Goal: Task Accomplishment & Management: Complete application form

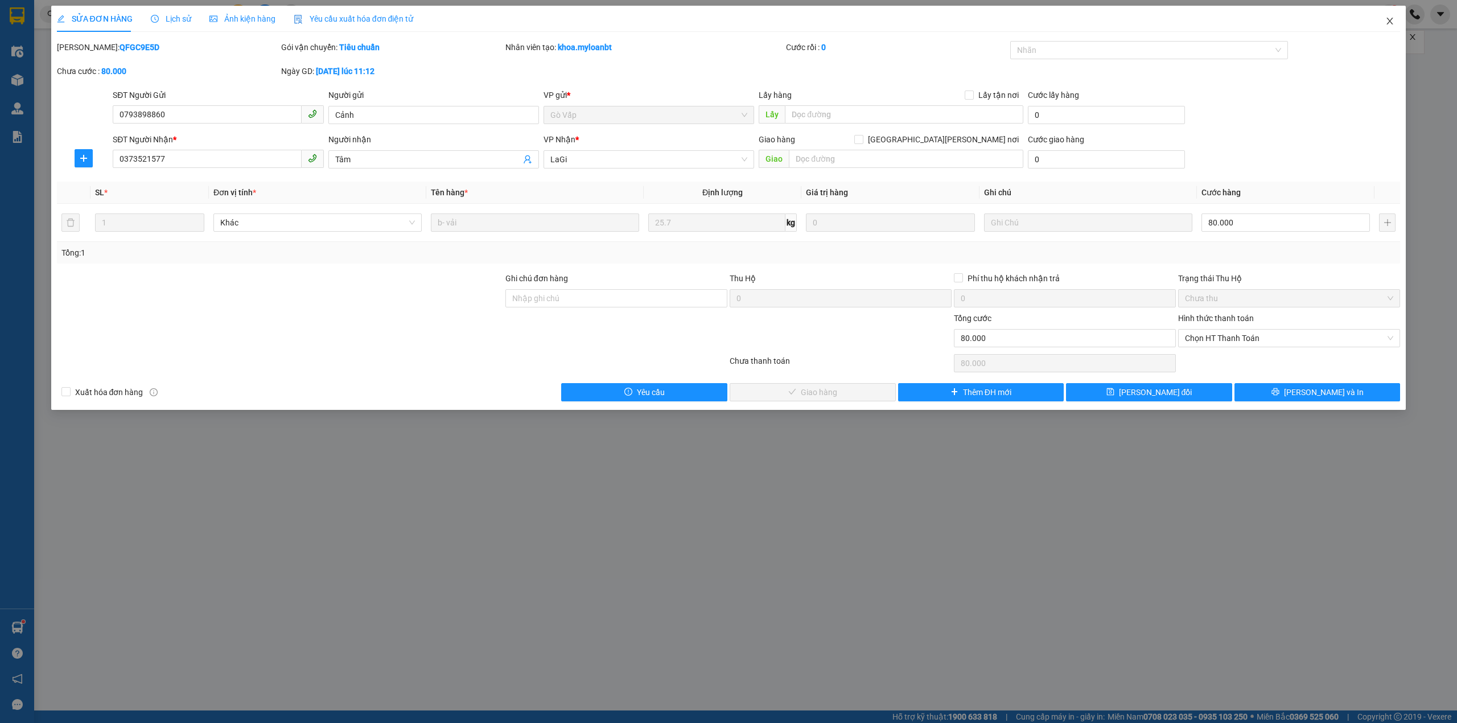
click at [1392, 21] on icon "close" at bounding box center [1389, 21] width 9 height 9
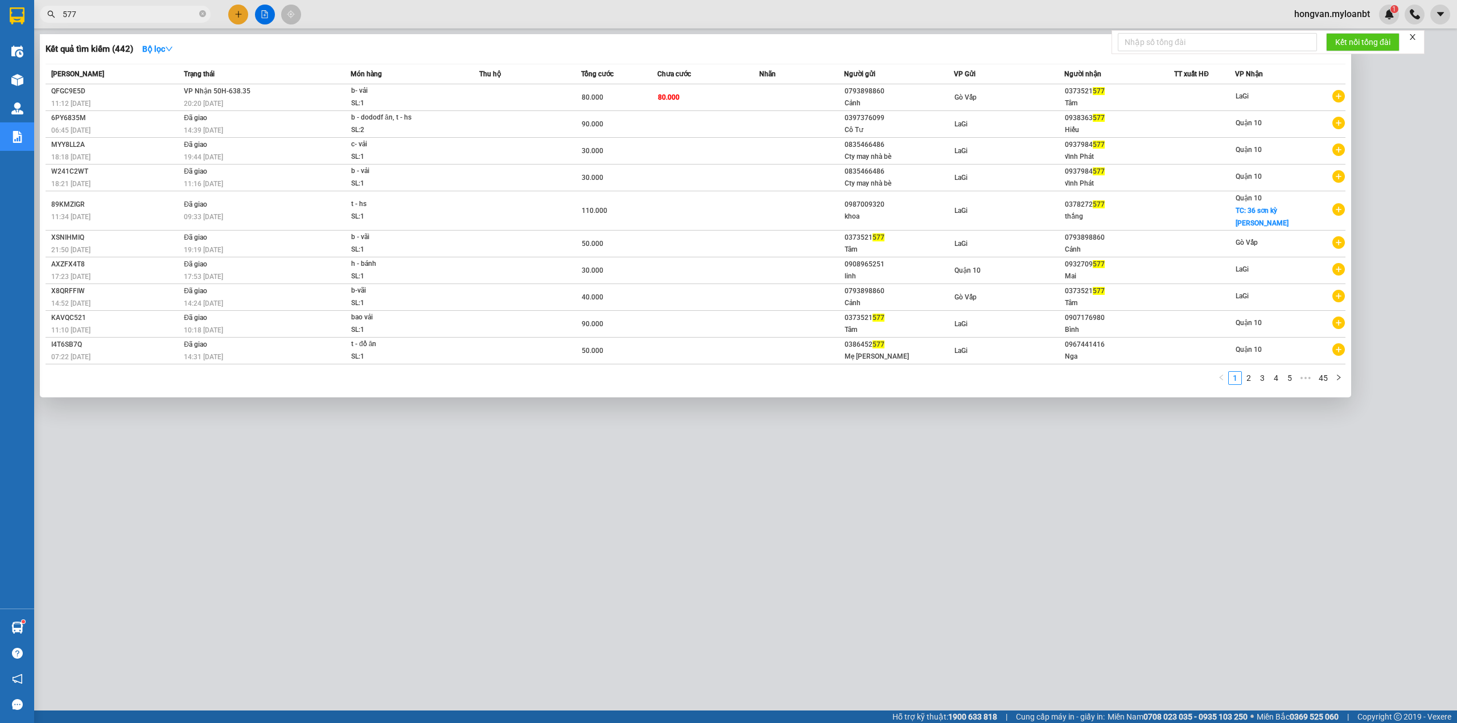
click at [116, 18] on input "577" at bounding box center [130, 14] width 134 height 13
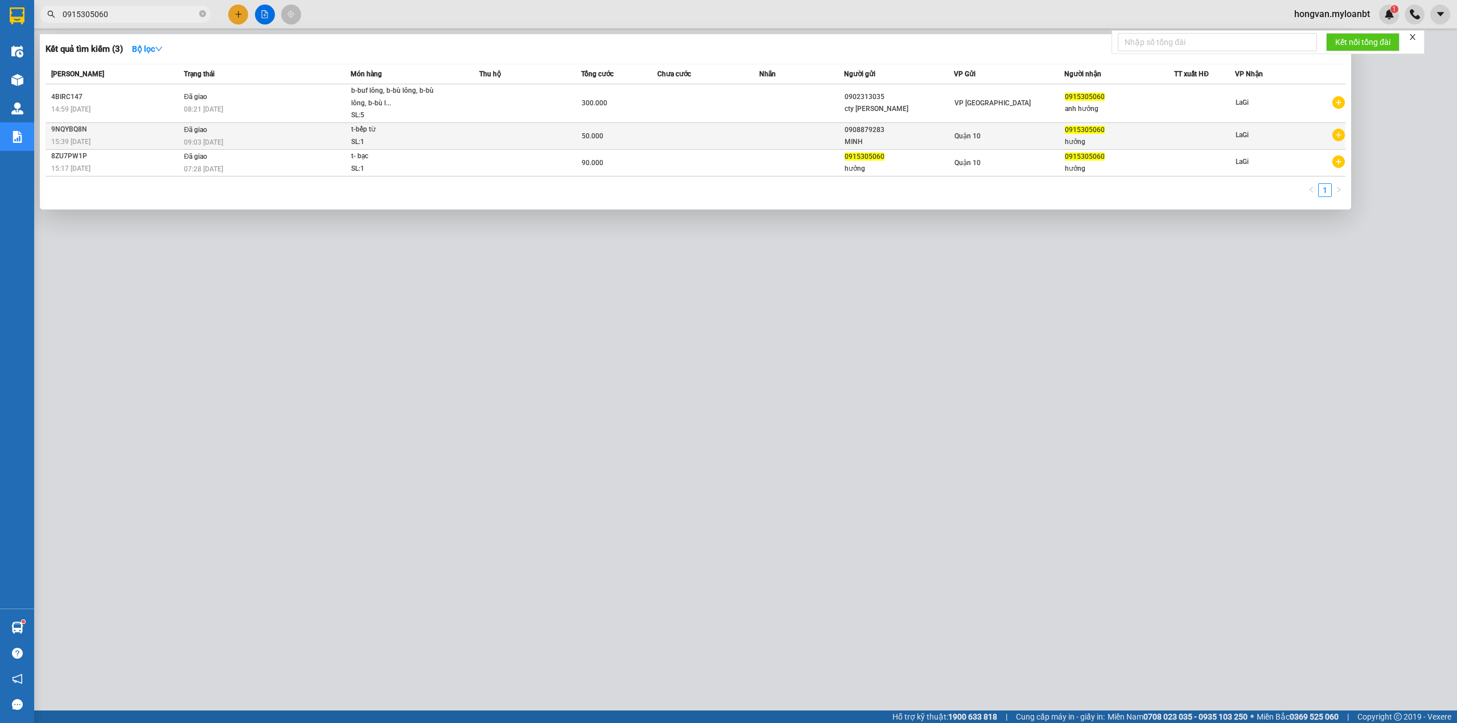
type input "0915305060"
click at [438, 131] on span "t-bếp từ SL: 1" at bounding box center [414, 135] width 127 height 24
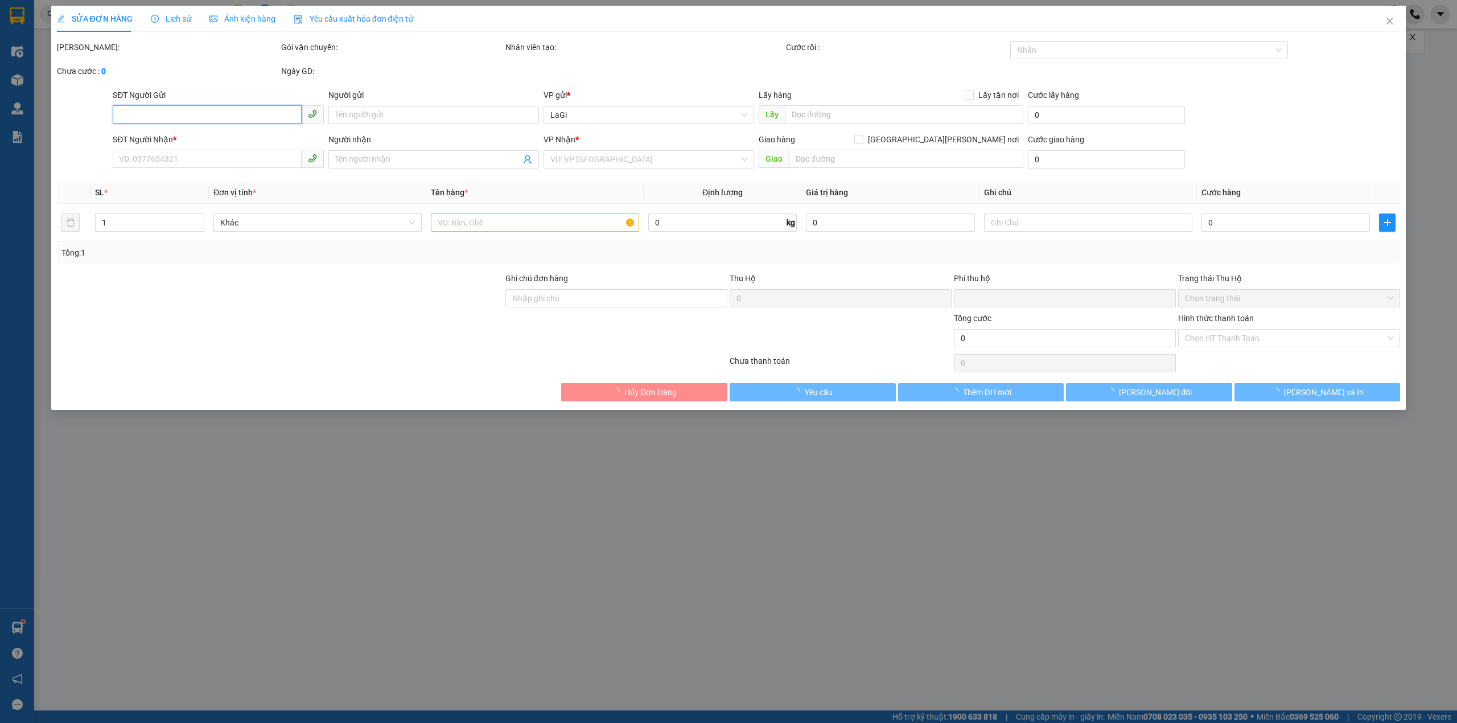
type input "0908879283"
type input "MINH"
type input "0915305060"
type input "hưởng"
type input "0"
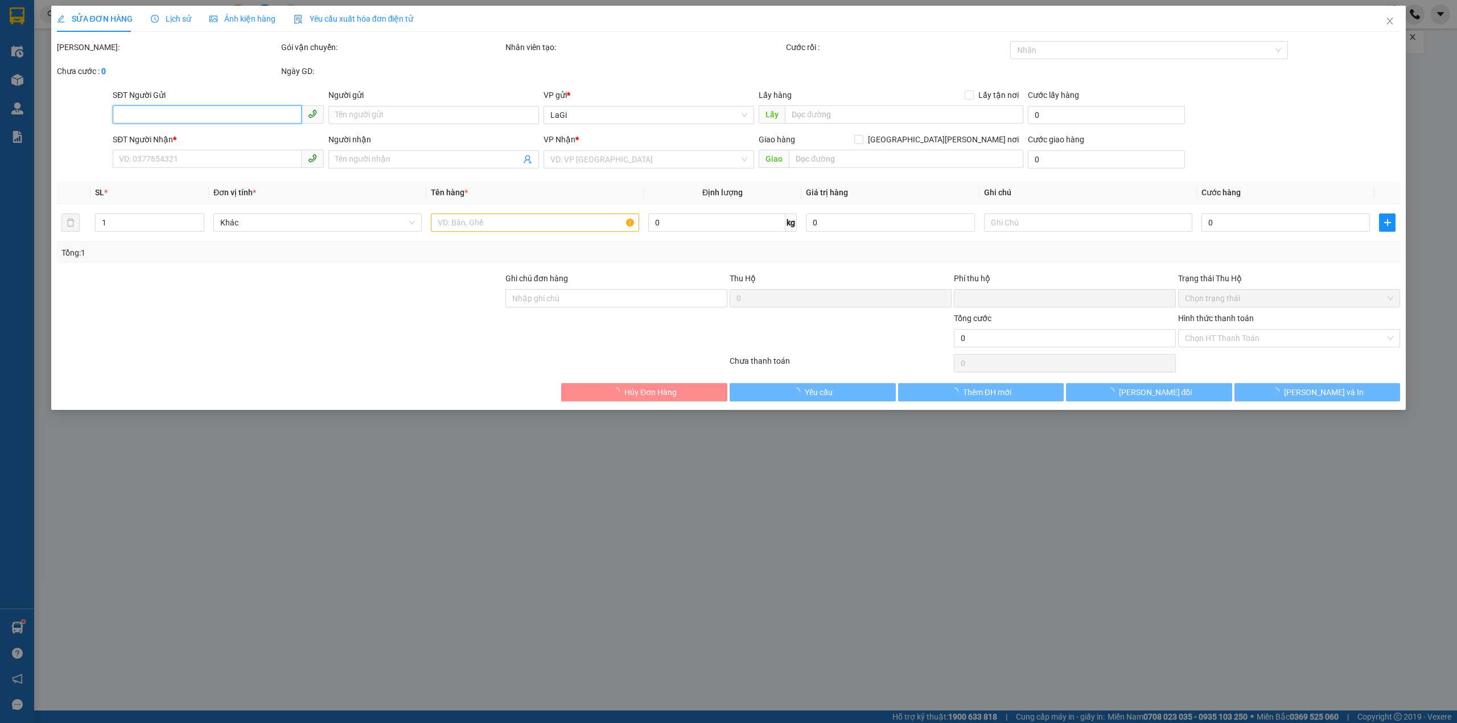
type input "50.000"
